Goal: Task Accomplishment & Management: Manage account settings

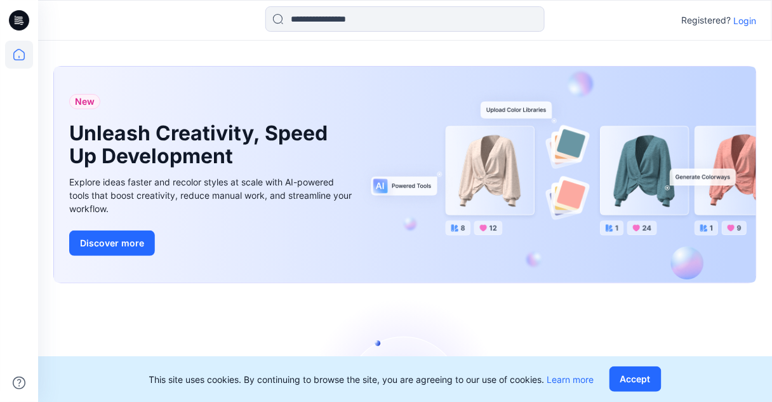
click at [746, 18] on p "Login" at bounding box center [745, 20] width 23 height 13
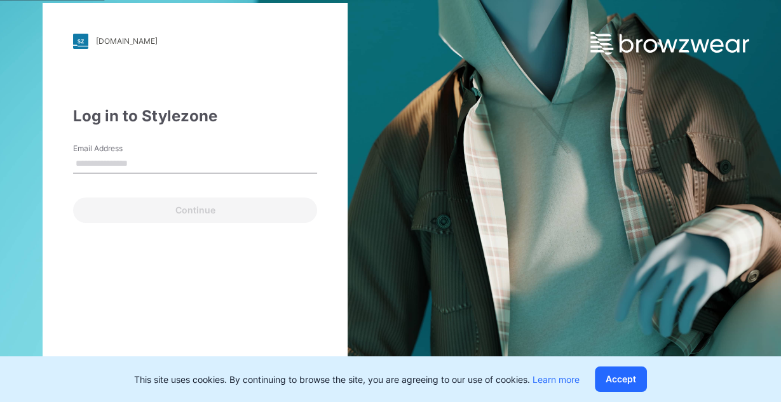
type input "**********"
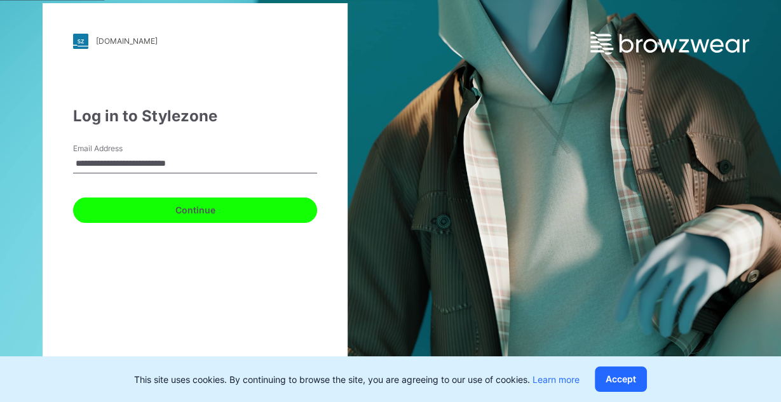
click at [176, 217] on button "Continue" at bounding box center [195, 210] width 244 height 25
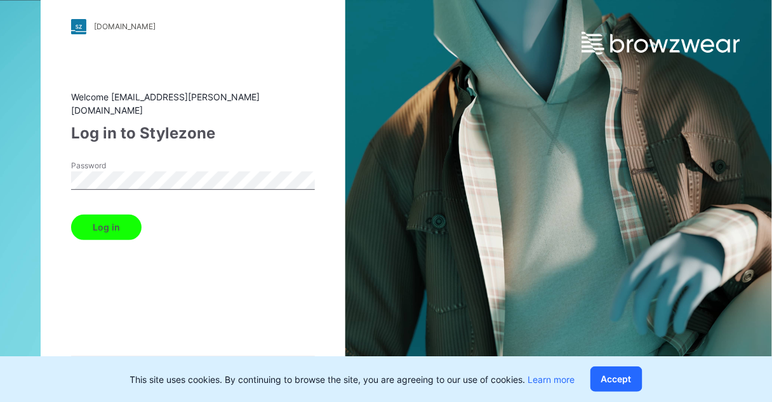
click at [95, 222] on button "Log in" at bounding box center [106, 227] width 70 height 25
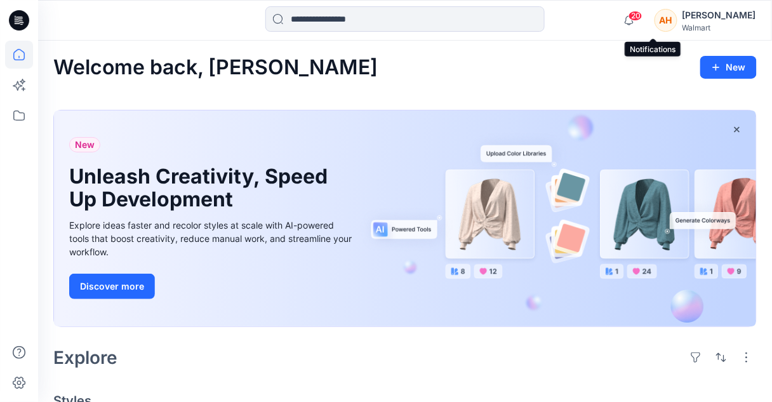
click at [643, 14] on span "20" at bounding box center [636, 16] width 14 height 10
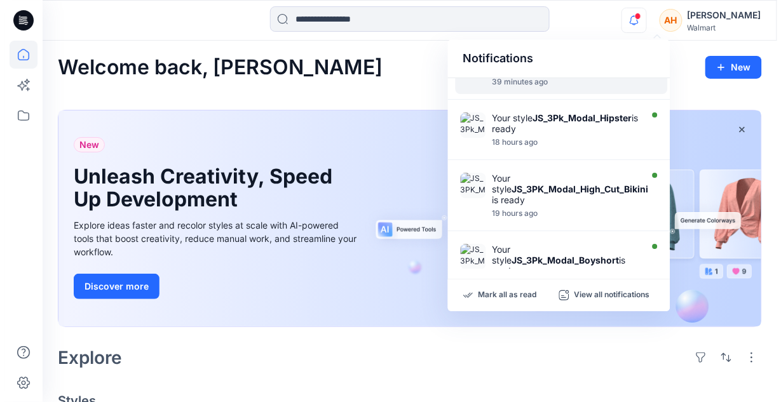
scroll to position [170, 0]
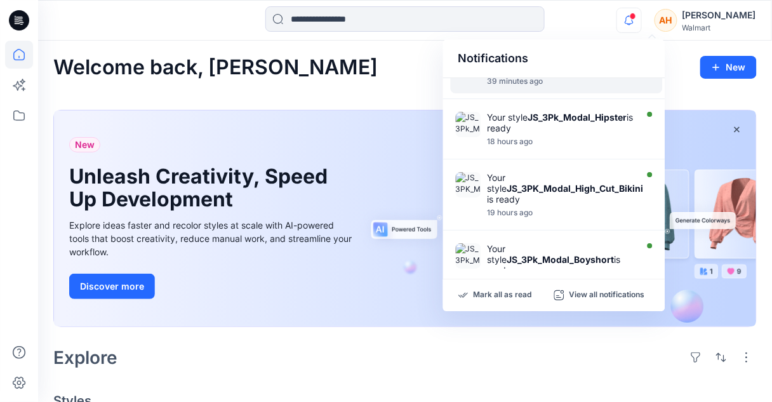
click at [537, 133] on div at bounding box center [561, 134] width 146 height 3
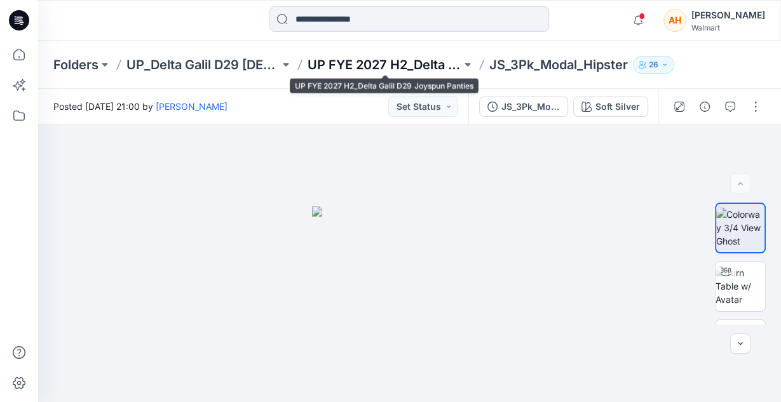
click at [423, 58] on p "UP FYE 2027 H2_Delta Galil D29 Joyspun Panties" at bounding box center [383, 65] width 153 height 18
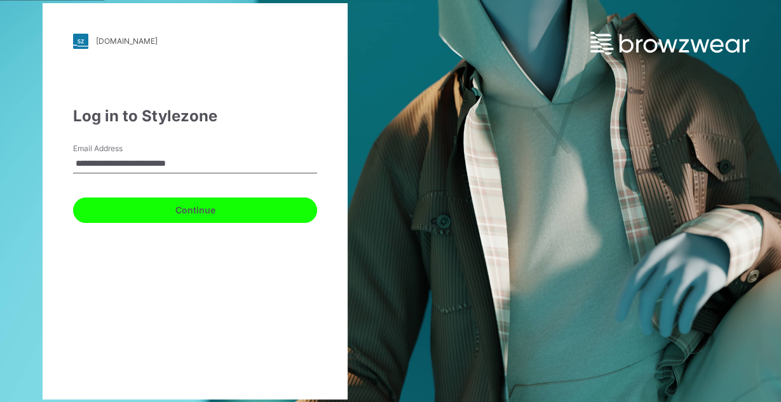
click at [206, 207] on button "Continue" at bounding box center [195, 210] width 244 height 25
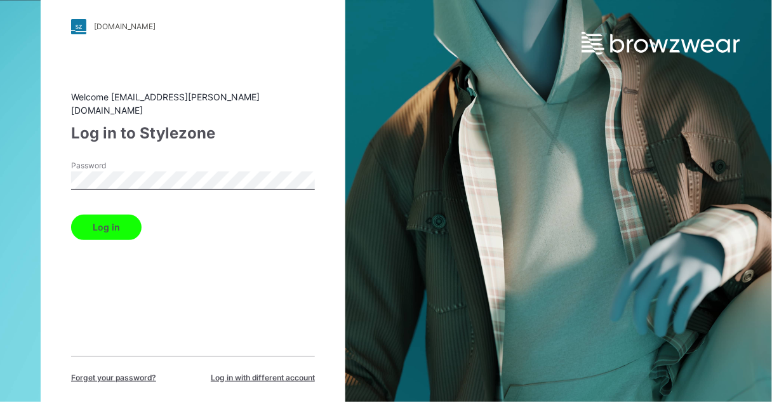
click at [93, 215] on button "Log in" at bounding box center [106, 227] width 70 height 25
